Goal: Transaction & Acquisition: Book appointment/travel/reservation

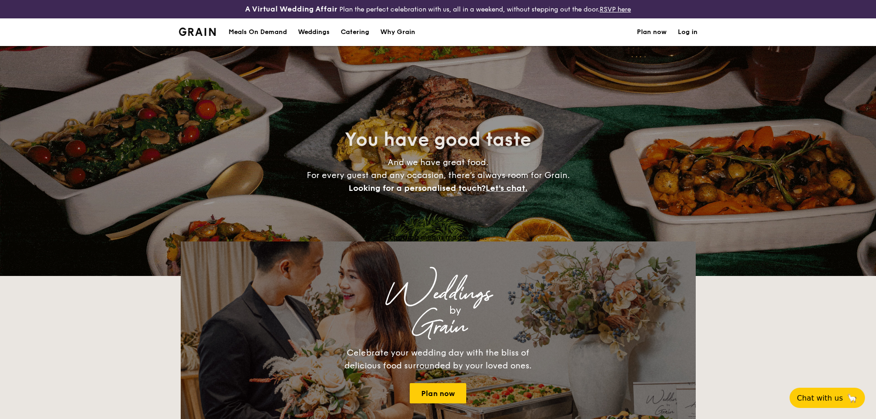
select select
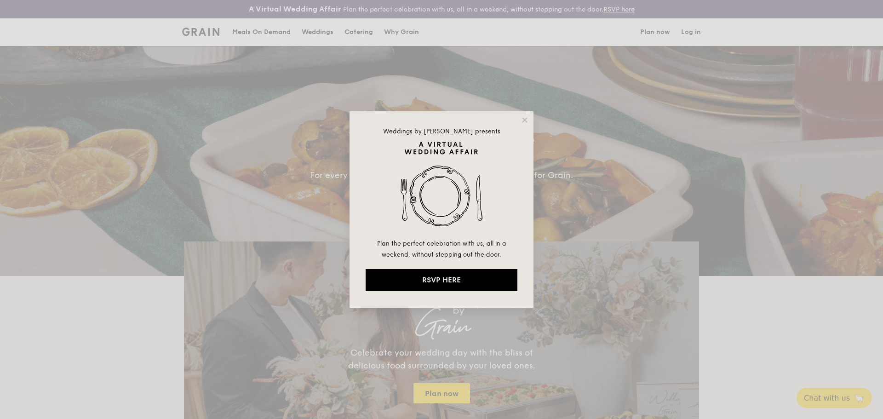
drag, startPoint x: 521, startPoint y: 116, endPoint x: 431, endPoint y: 93, distance: 93.0
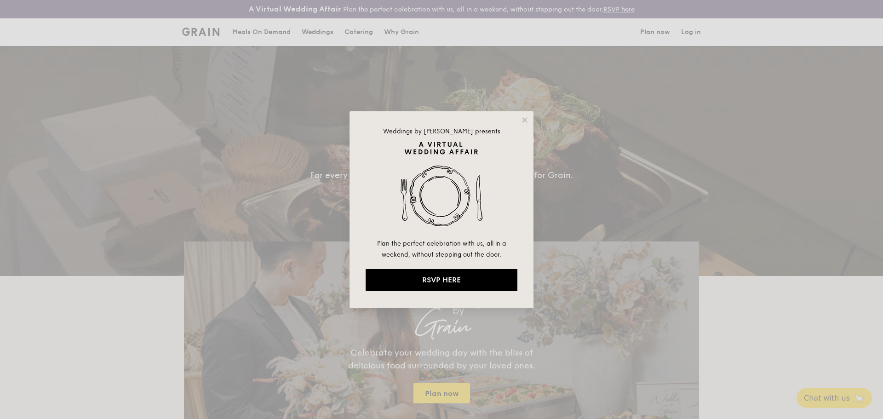
click at [521, 117] on icon at bounding box center [524, 120] width 8 height 8
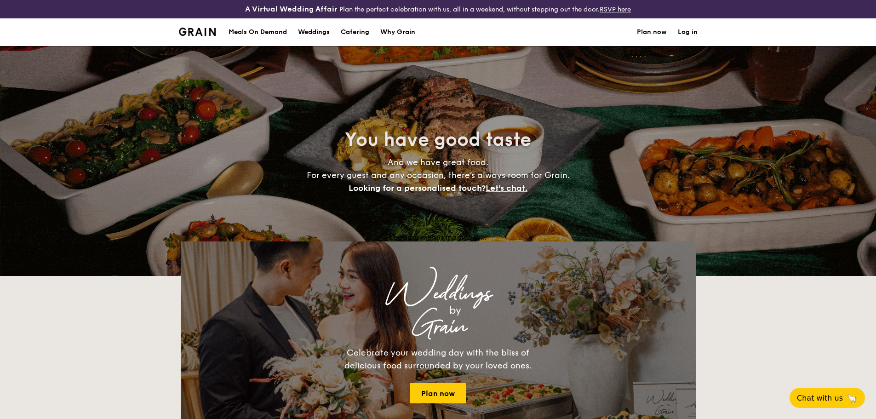
click at [355, 31] on h1 "Catering" at bounding box center [355, 32] width 29 height 28
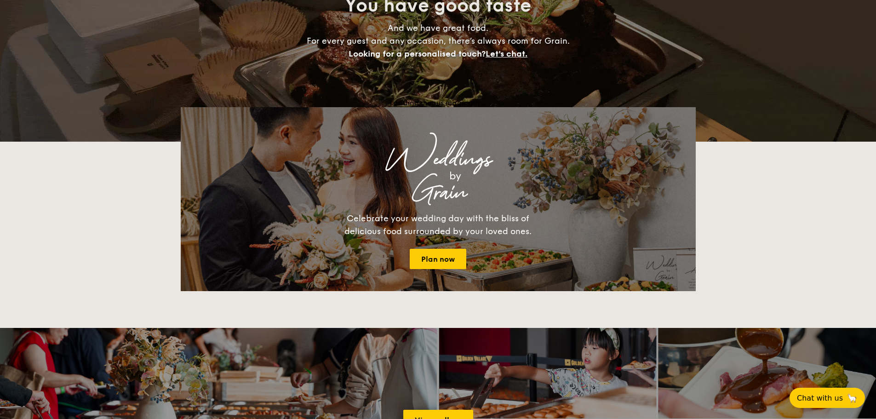
scroll to position [276, 0]
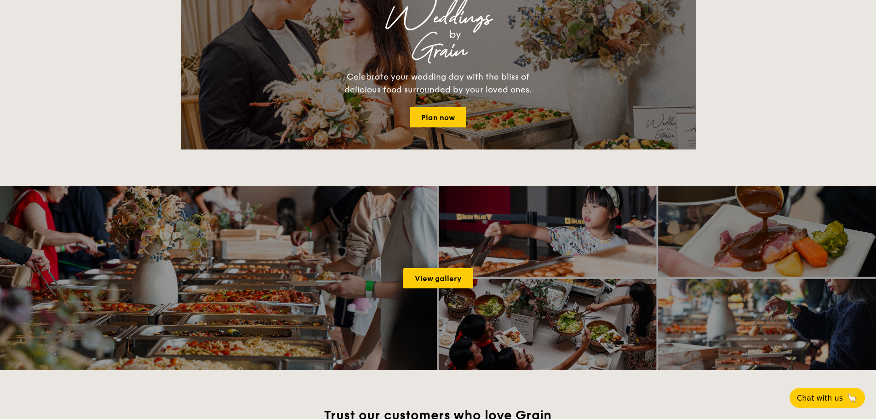
click at [443, 275] on link "View gallery" at bounding box center [438, 278] width 70 height 20
click at [443, 276] on link "View gallery" at bounding box center [438, 278] width 70 height 20
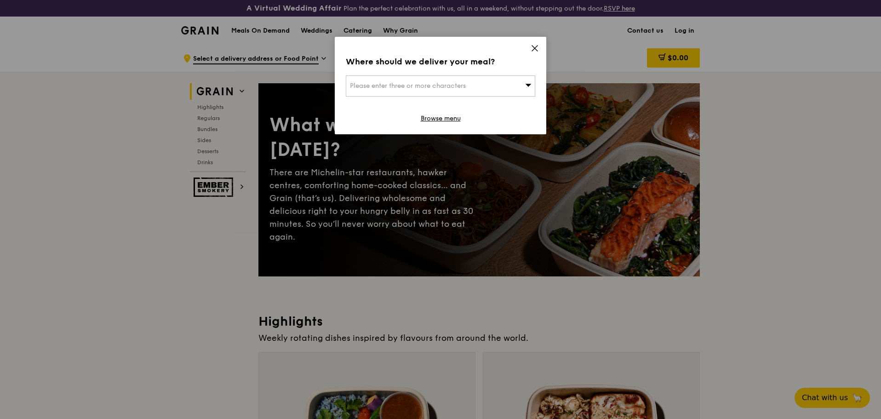
click at [451, 87] on span "Please enter three or more characters" at bounding box center [408, 86] width 116 height 8
click at [534, 49] on icon at bounding box center [535, 49] width 6 height 6
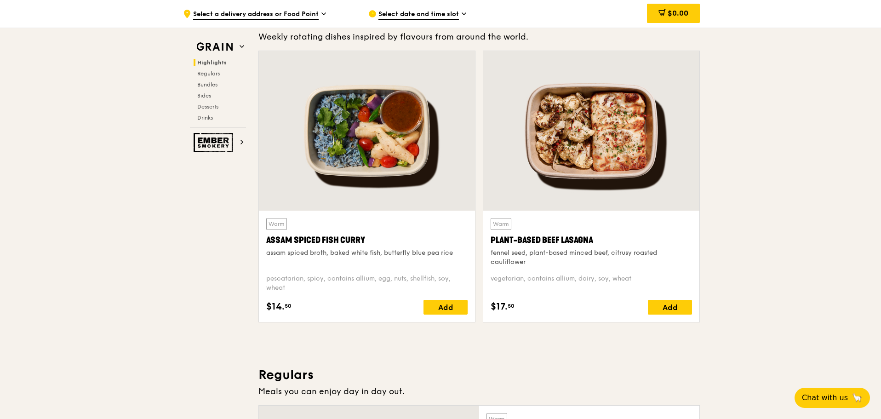
scroll to position [322, 0]
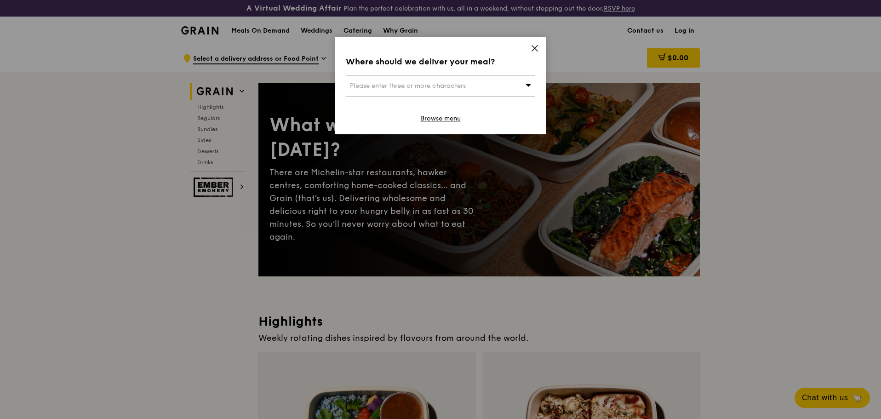
click at [345, 49] on icon at bounding box center [535, 48] width 8 height 8
